Goal: Task Accomplishment & Management: Use online tool/utility

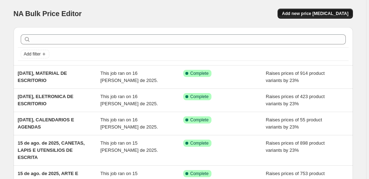
click at [309, 17] on button "Add new price [MEDICAL_DATA]" at bounding box center [315, 14] width 75 height 10
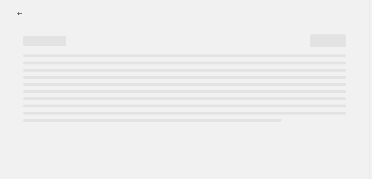
select select "percentage"
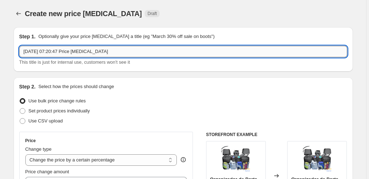
drag, startPoint x: 140, startPoint y: 51, endPoint x: 53, endPoint y: 48, distance: 87.6
click at [53, 48] on input "16/08/2025, 07:20:47 Price change job" at bounding box center [183, 51] width 328 height 11
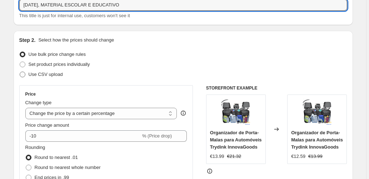
scroll to position [95, 0]
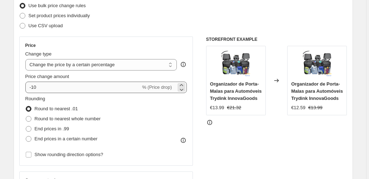
type input "[DATE], MATERIAL ESCOLAR E EDUCATIVO"
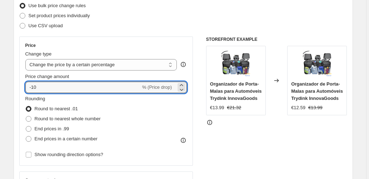
drag, startPoint x: 46, startPoint y: 84, endPoint x: 10, endPoint y: 83, distance: 35.8
type input "30"
click at [63, 128] on span "End prices in .99" at bounding box center [52, 128] width 35 height 5
click at [26, 126] on input "End prices in .99" at bounding box center [26, 126] width 0 height 0
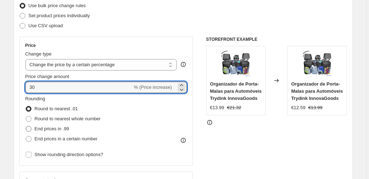
radio input "true"
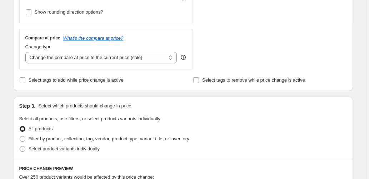
scroll to position [238, 0]
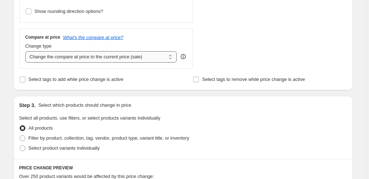
click at [92, 58] on select "Change the compare at price to the current price (sale) Change the compare at p…" at bounding box center [101, 56] width 152 height 11
select select "pp"
click at [26, 51] on select "Change the compare at price to the current price (sale) Change the compare at p…" at bounding box center [101, 56] width 152 height 11
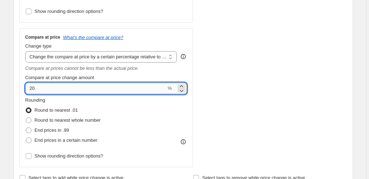
click at [111, 89] on input "20" at bounding box center [95, 88] width 141 height 11
type input "60"
click at [213, 88] on div "STOREFRONT EXAMPLE Organizador de Porta-Malas para Automóveis Trydink InnovaGoo…" at bounding box center [276, 30] width 141 height 273
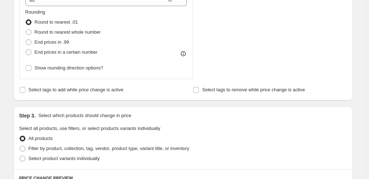
scroll to position [333, 0]
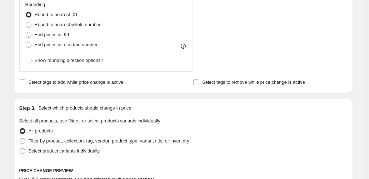
click at [62, 132] on div "All products" at bounding box center [183, 131] width 328 height 10
click at [62, 138] on span "Filter by product, collection, tag, vendor, product type, variant title, or inv…" at bounding box center [109, 140] width 161 height 5
click at [20, 138] on input "Filter by product, collection, tag, vendor, product type, variant title, or inv…" at bounding box center [20, 138] width 0 height 0
radio input "true"
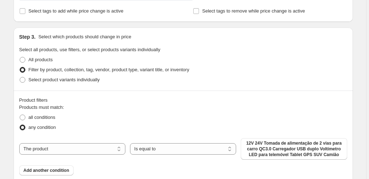
scroll to position [405, 0]
click at [104, 144] on select "The product The product's collection The product's tag The product's vendor The…" at bounding box center [72, 148] width 106 height 11
select select "collection"
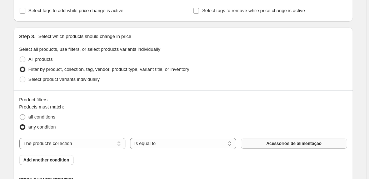
click at [249, 142] on button "Acessórios de alimentação" at bounding box center [294, 143] width 106 height 10
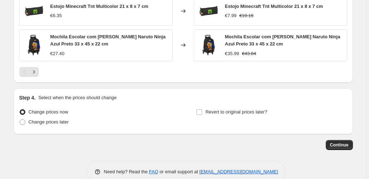
scroll to position [721, 0]
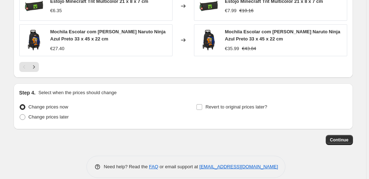
click at [349, 137] on span "Continue" at bounding box center [339, 140] width 19 height 6
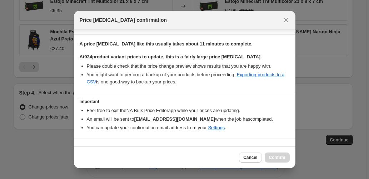
scroll to position [116, 0]
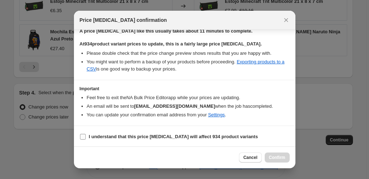
click at [93, 136] on b "I understand that this price change job will affect 934 product variants" at bounding box center [173, 136] width 169 height 5
click at [86, 136] on input "I understand that this price change job will affect 934 product variants" at bounding box center [83, 137] width 6 height 6
checkbox input "true"
click at [284, 155] on span "Confirm" at bounding box center [277, 157] width 16 height 6
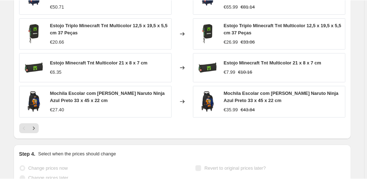
scroll to position [740, 0]
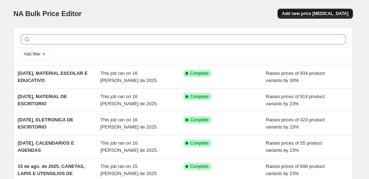
click at [304, 14] on span "Add new price [MEDICAL_DATA]" at bounding box center [315, 14] width 66 height 6
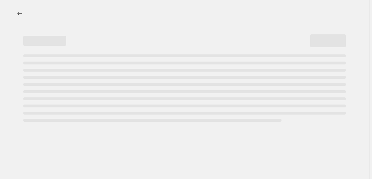
select select "percentage"
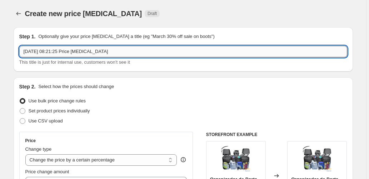
drag, startPoint x: 117, startPoint y: 51, endPoint x: 53, endPoint y: 50, distance: 63.6
click at [53, 50] on input "[DATE] 08:21:25 Price [MEDICAL_DATA]" at bounding box center [183, 51] width 328 height 11
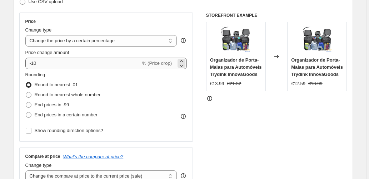
scroll to position [95, 0]
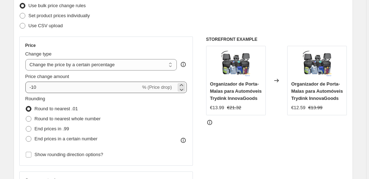
type input "[DATE], ILUMINAÇÃO INTERIOR"
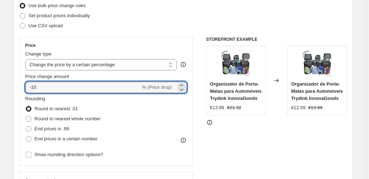
drag, startPoint x: 39, startPoint y: 86, endPoint x: 23, endPoint y: 88, distance: 15.8
click at [23, 88] on div "Price Change type Change the price to a certain amount Change the price by a ce…" at bounding box center [106, 100] width 174 height 129
click at [16, 90] on div "Step 2. Select how the prices should change Use bulk price change rules Set pro…" at bounding box center [183, 107] width 339 height 251
drag, startPoint x: 39, startPoint y: 87, endPoint x: 28, endPoint y: 87, distance: 11.4
click at [28, 87] on input "25" at bounding box center [78, 86] width 107 height 11
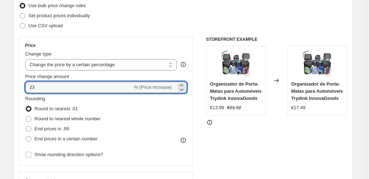
type input "23"
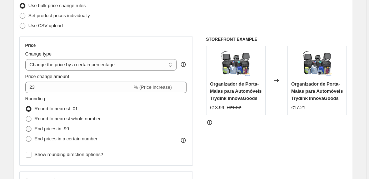
click at [41, 129] on span "End prices in .99" at bounding box center [52, 128] width 35 height 5
click at [26, 126] on input "End prices in .99" at bounding box center [26, 126] width 0 height 0
radio input "true"
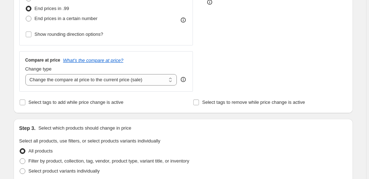
scroll to position [238, 0]
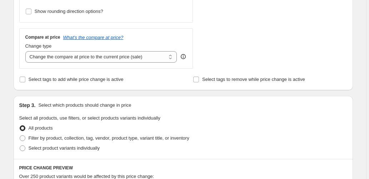
click at [110, 59] on select "Change the compare at price to the current price (sale) Change the compare at p…" at bounding box center [101, 56] width 152 height 11
select select "pp"
click at [26, 51] on select "Change the compare at price to the current price (sale) Change the compare at p…" at bounding box center [101, 56] width 152 height 11
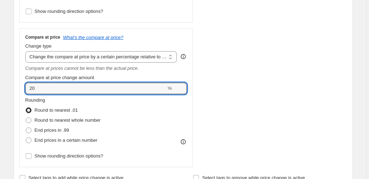
drag, startPoint x: 37, startPoint y: 88, endPoint x: 20, endPoint y: 88, distance: 17.2
click at [20, 88] on div "Compare at price What's the compare at price? Change type Change the compare at…" at bounding box center [106, 97] width 174 height 139
type input "50"
click at [15, 85] on div "Step 2. Select how the prices should change Use bulk price change rules Set pro…" at bounding box center [183, 13] width 339 height 349
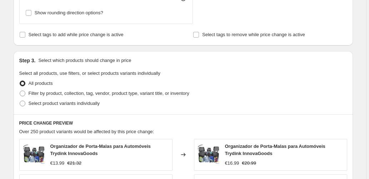
scroll to position [381, 0]
click at [60, 92] on span "Filter by product, collection, tag, vendor, product type, variant title, or inv…" at bounding box center [109, 92] width 161 height 5
click at [20, 91] on input "Filter by product, collection, tag, vendor, product type, variant title, or inv…" at bounding box center [20, 90] width 0 height 0
radio input "true"
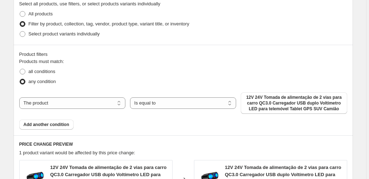
scroll to position [452, 0]
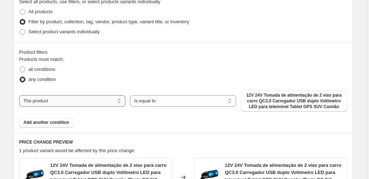
click at [105, 101] on select "The product The product's collection The product's tag The product's vendor The…" at bounding box center [72, 100] width 106 height 11
select select "collection"
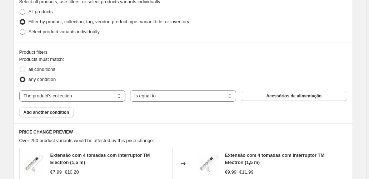
click at [259, 93] on button "Acessórios de alimentação" at bounding box center [294, 96] width 106 height 10
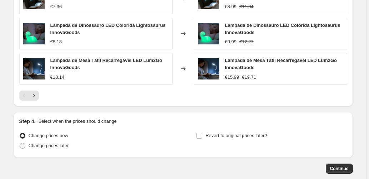
scroll to position [721, 0]
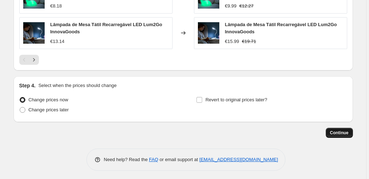
click at [339, 128] on button "Continue" at bounding box center [339, 133] width 27 height 10
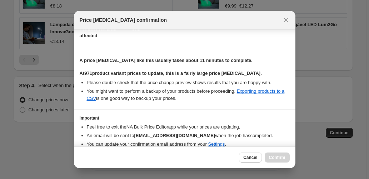
scroll to position [116, 0]
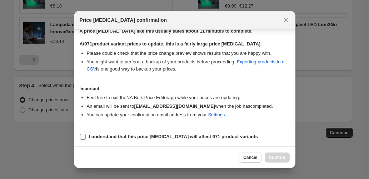
click at [80, 137] on input "I understand that this price change job will affect 971 product variants" at bounding box center [83, 137] width 6 height 6
checkbox input "true"
click at [278, 159] on span "Confirm" at bounding box center [277, 157] width 16 height 6
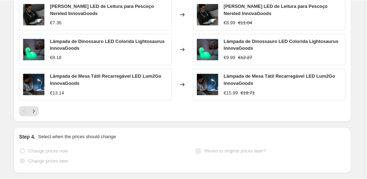
scroll to position [740, 0]
